Goal: Find specific page/section: Find specific page/section

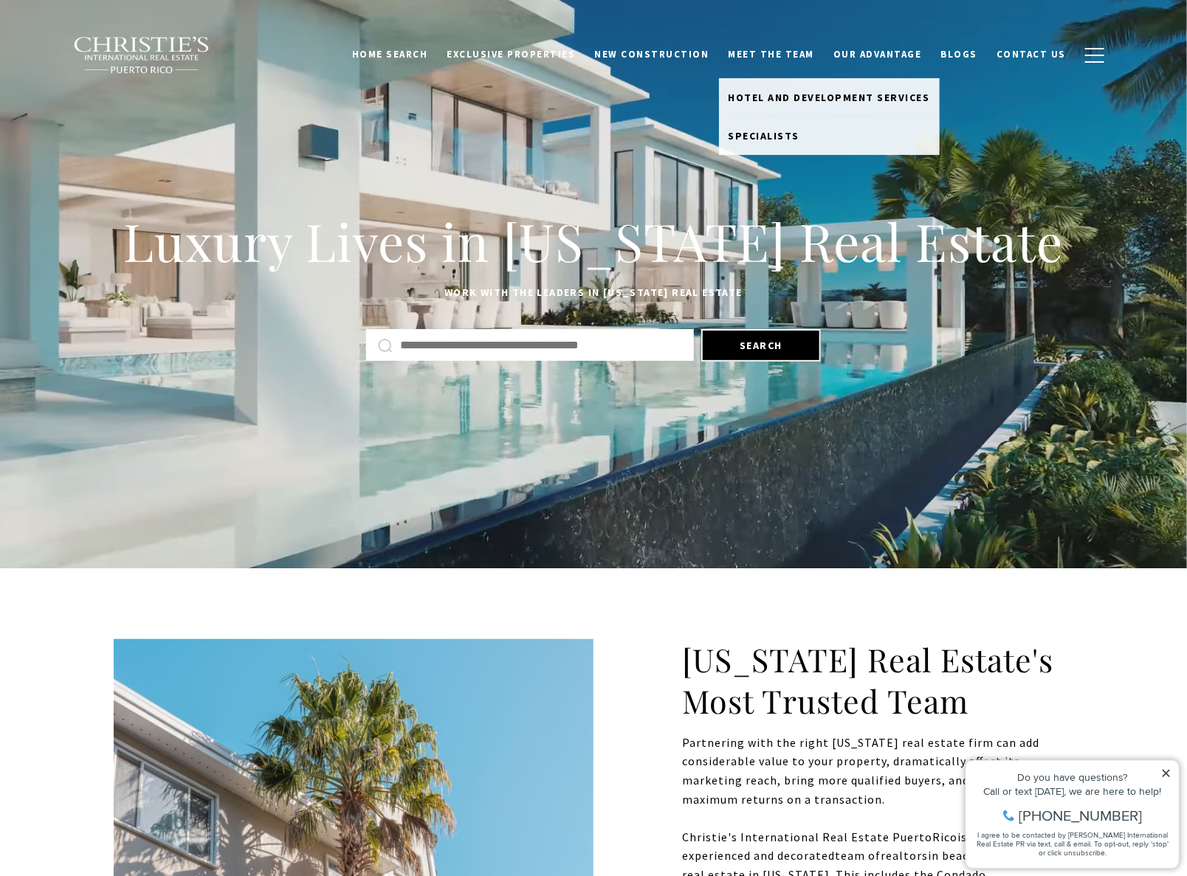
click at [787, 45] on link "Meet the Team" at bounding box center [772, 55] width 106 height 28
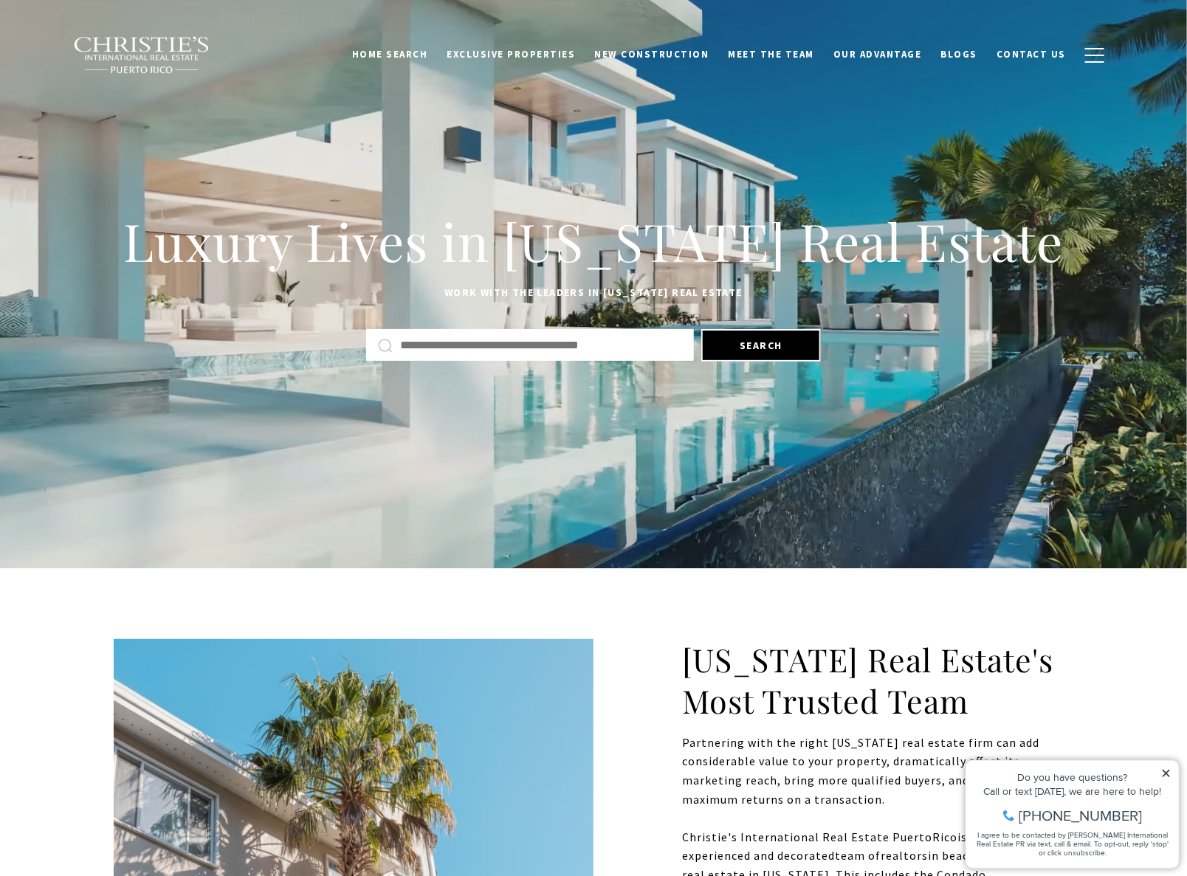
click at [782, 51] on link "Meet the Team" at bounding box center [772, 55] width 106 height 28
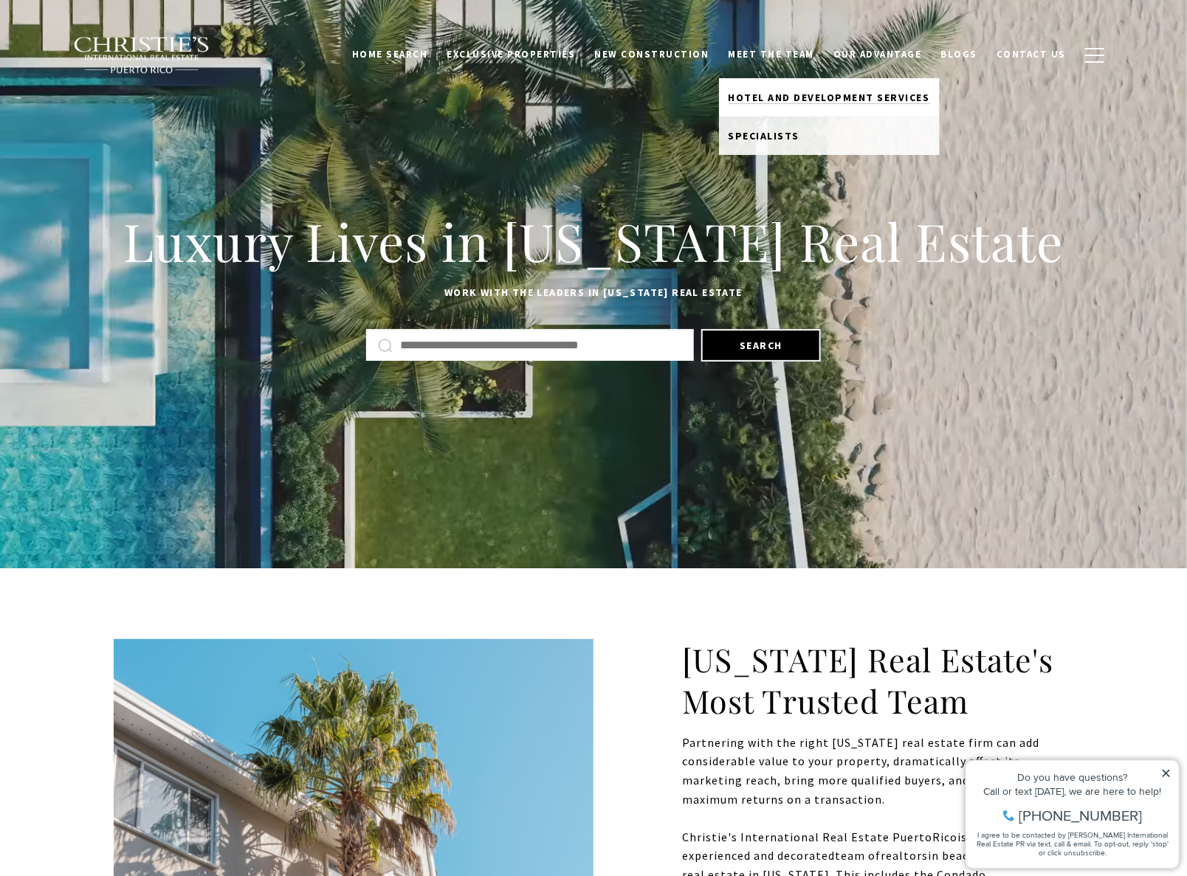
click at [784, 94] on span "Hotel and Development Services" at bounding box center [830, 97] width 202 height 13
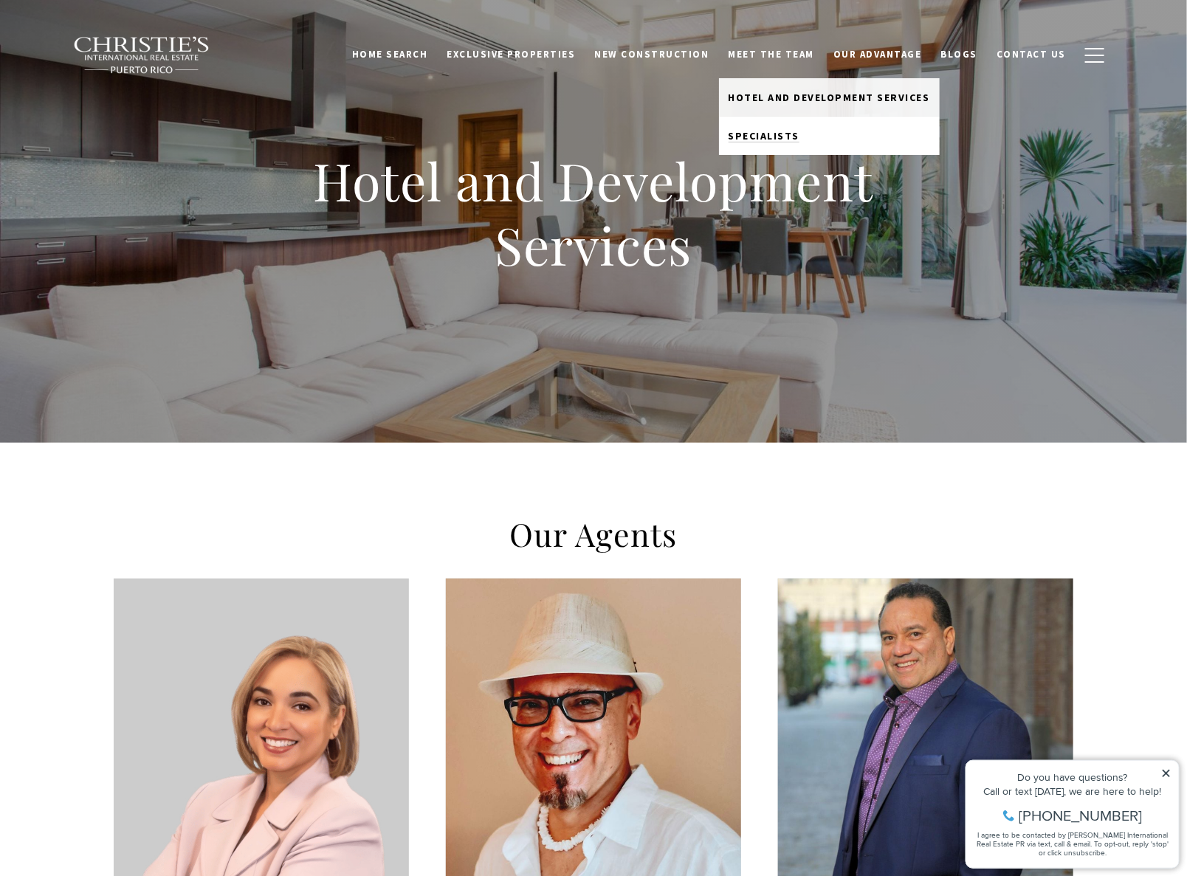
click at [770, 134] on span "Specialists" at bounding box center [765, 135] width 72 height 13
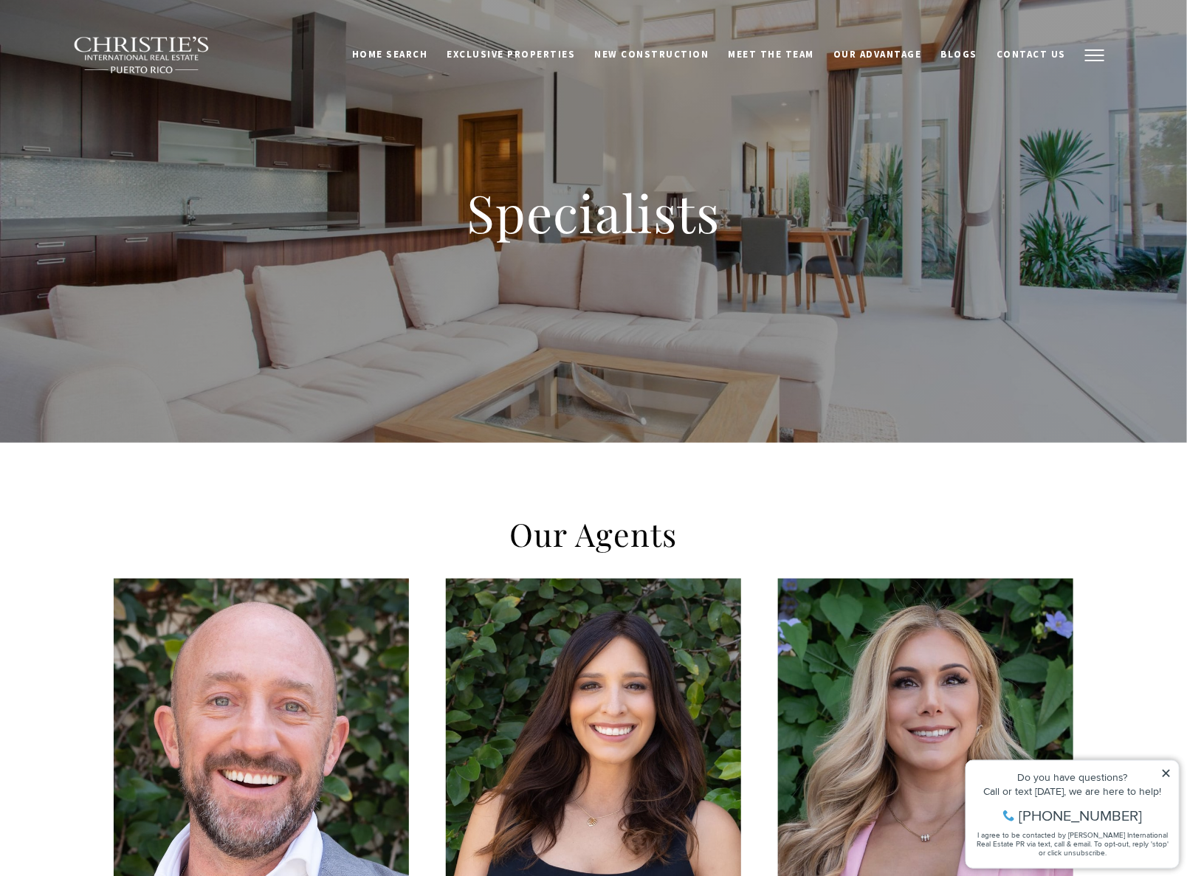
click at [1098, 52] on button "button" at bounding box center [1094, 55] width 38 height 43
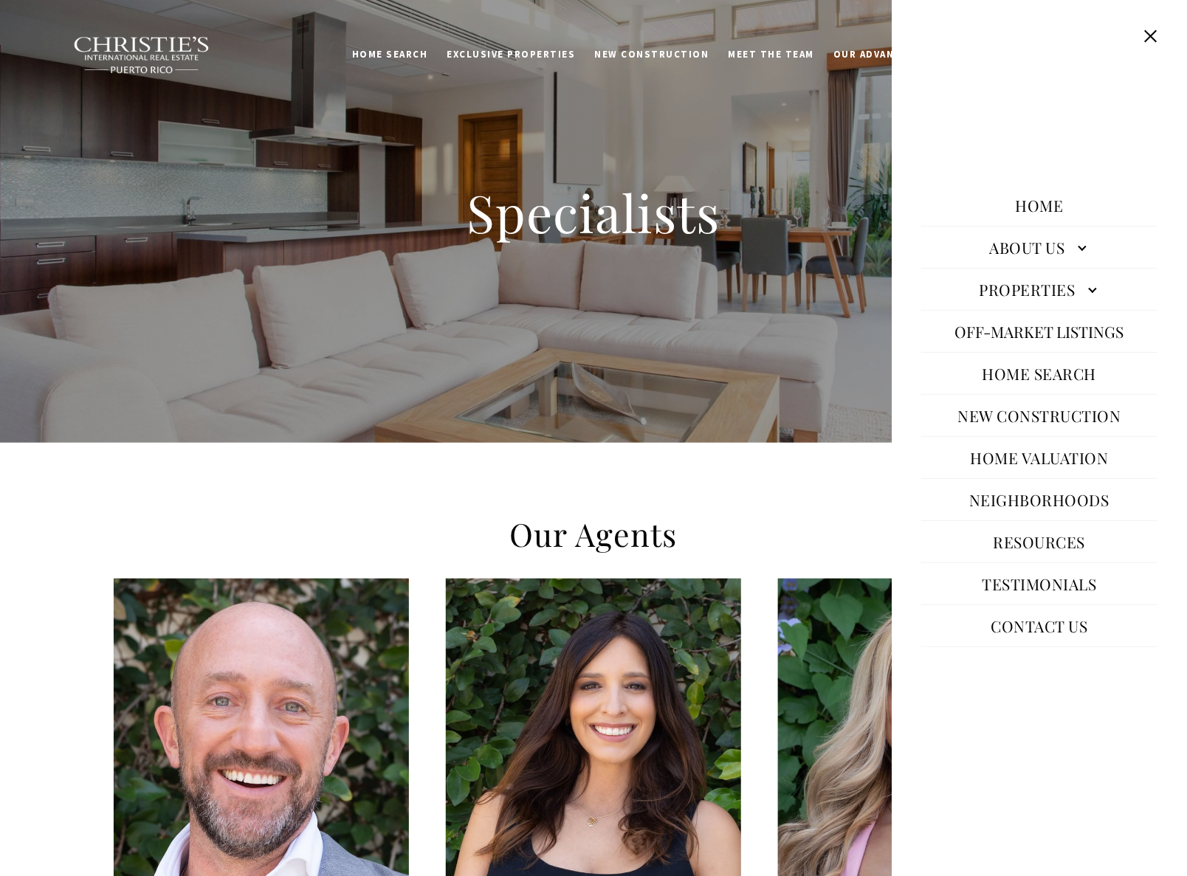
click at [1077, 247] on link "About Us" at bounding box center [1039, 247] width 236 height 35
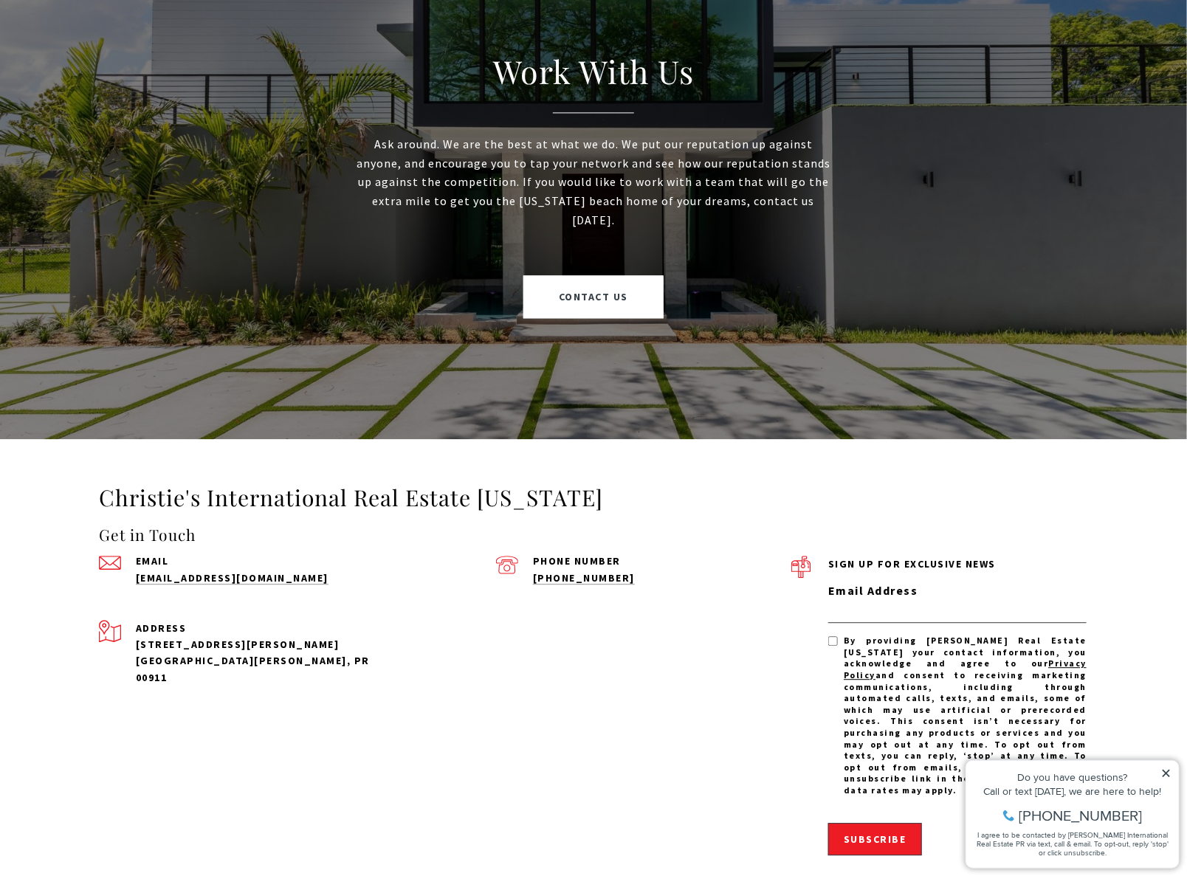
scroll to position [3765, 0]
